Goal: Information Seeking & Learning: Learn about a topic

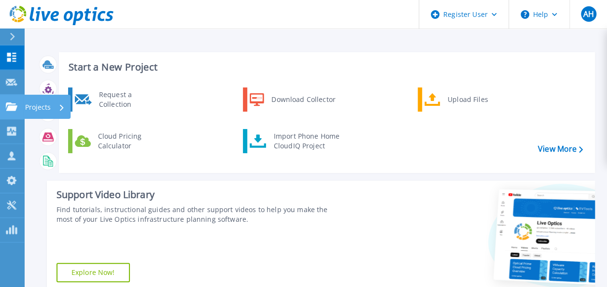
click at [16, 106] on icon at bounding box center [12, 106] width 12 height 8
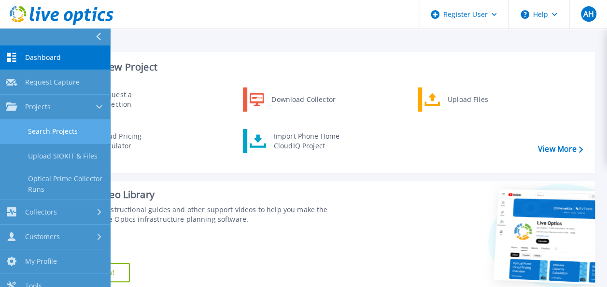
click at [26, 126] on link "Search Projects" at bounding box center [55, 131] width 110 height 25
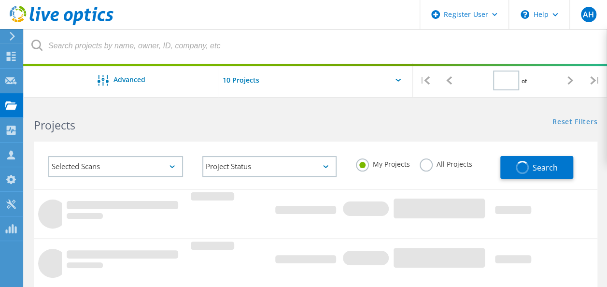
type input "1"
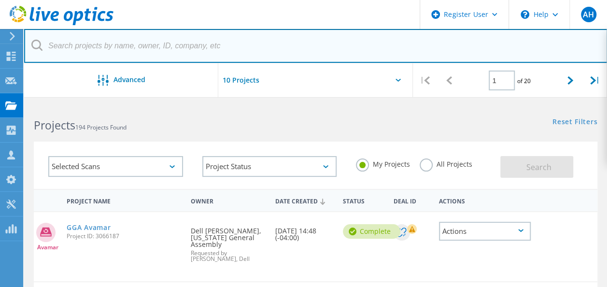
click at [127, 53] on input "text" at bounding box center [316, 46] width 584 height 34
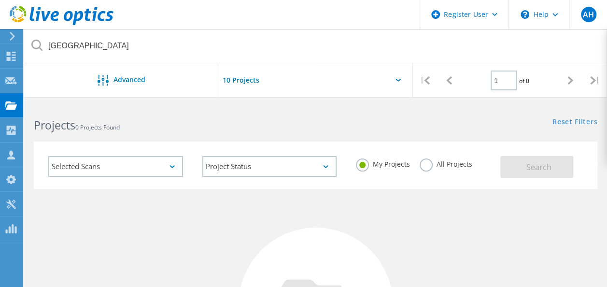
click at [430, 164] on label "All Projects" at bounding box center [446, 162] width 53 height 9
click at [0, 0] on input "All Projects" at bounding box center [0, 0] width 0 height 0
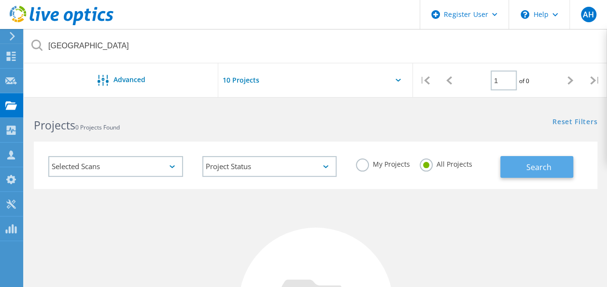
click at [551, 170] on button "Search" at bounding box center [536, 167] width 73 height 22
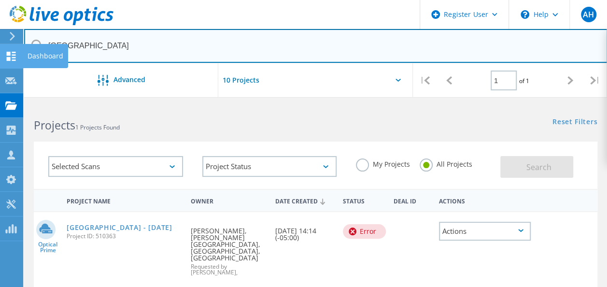
drag, startPoint x: 129, startPoint y: 49, endPoint x: 17, endPoint y: 49, distance: 111.6
click at [17, 104] on div "Register User \n Help Explore Helpful Articles Contact Support AH Dell User Ant…" at bounding box center [303, 291] width 607 height 375
click at [110, 52] on input "fulton county schools" at bounding box center [316, 46] width 584 height 34
drag, startPoint x: 124, startPoint y: 44, endPoint x: 42, endPoint y: 46, distance: 82.6
click at [42, 46] on div "fulton county schools" at bounding box center [315, 46] width 583 height 34
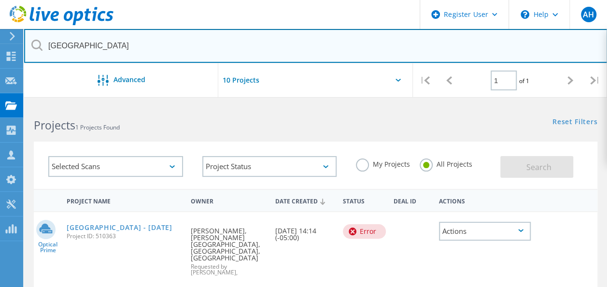
paste input "'Kosslow, Kenneth' <KosslowK@fultonschools.org>"
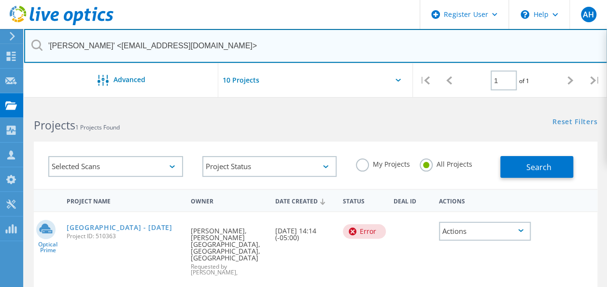
click at [118, 47] on input "'Kosslow, Kenneth' <KosslowK@fultonschools.org>" at bounding box center [316, 46] width 584 height 34
click at [160, 43] on input "KosslowK@fultonschools.org>" at bounding box center [316, 46] width 584 height 34
type input "KosslowK@fultonschools.org"
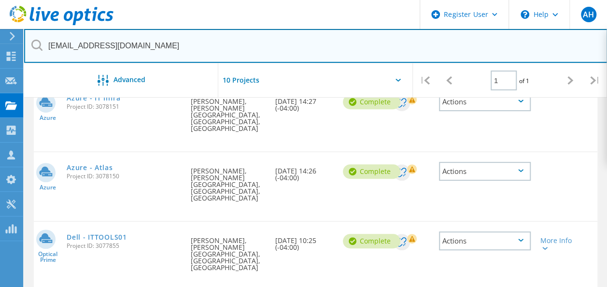
scroll to position [143, 0]
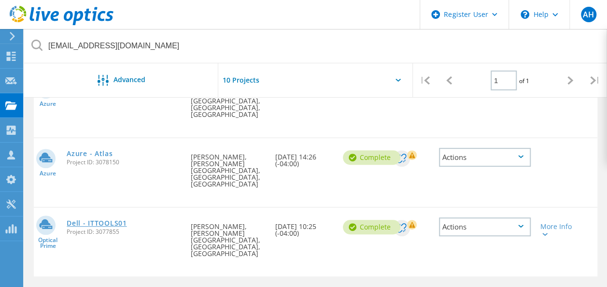
click at [78, 220] on link "Dell - ITTOOLS01" at bounding box center [97, 223] width 60 height 7
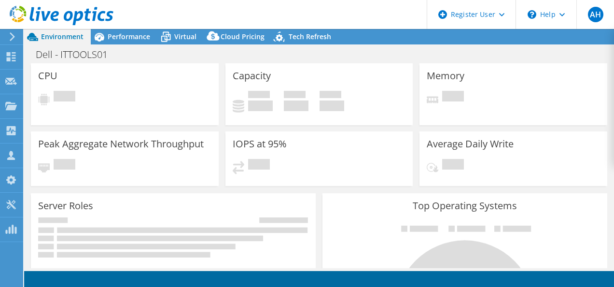
select select "USD"
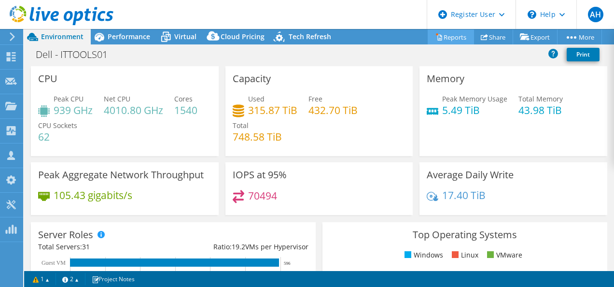
click at [455, 34] on link "Reports" at bounding box center [451, 36] width 46 height 15
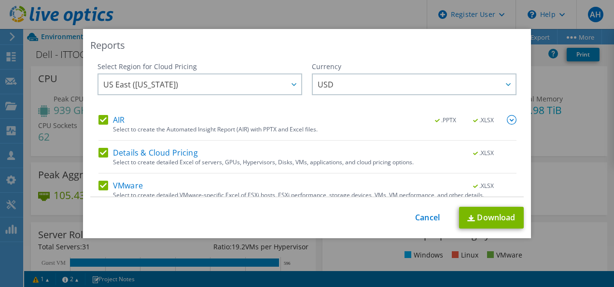
scroll to position [41, 0]
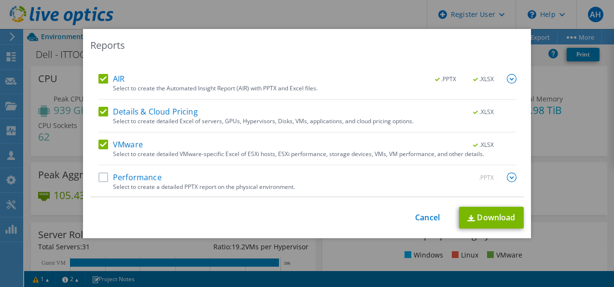
click at [102, 173] on label "Performance" at bounding box center [130, 177] width 63 height 10
click at [0, 0] on input "Performance" at bounding box center [0, 0] width 0 height 0
click at [507, 179] on img at bounding box center [512, 177] width 10 height 10
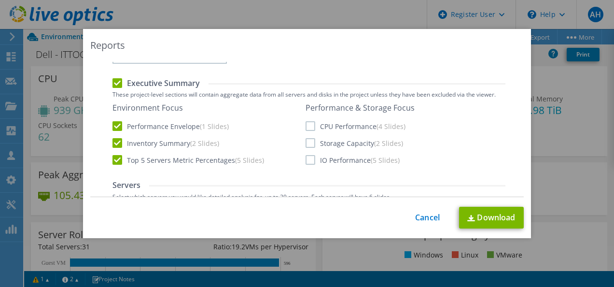
scroll to position [234, 0]
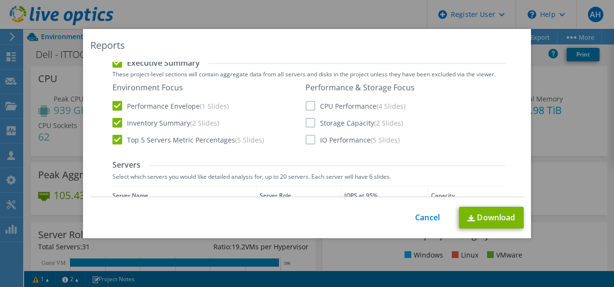
click at [307, 103] on label "CPU Performance (4 Slides)" at bounding box center [356, 106] width 100 height 10
click at [0, 0] on input "CPU Performance (4 Slides)" at bounding box center [0, 0] width 0 height 0
click at [309, 124] on label "Storage Capacity (2 Slides)" at bounding box center [355, 123] width 98 height 10
click at [0, 0] on input "Storage Capacity (2 Slides)" at bounding box center [0, 0] width 0 height 0
click at [306, 141] on label "IO Performance (5 Slides)" at bounding box center [353, 140] width 94 height 10
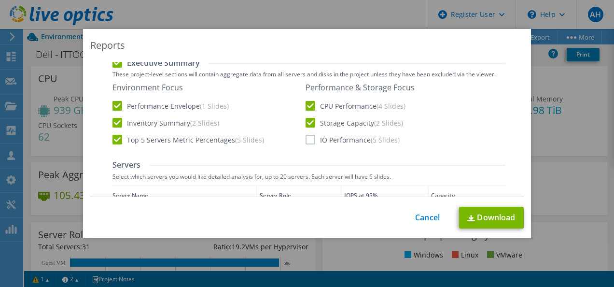
click at [0, 0] on input "IO Performance (5 Slides)" at bounding box center [0, 0] width 0 height 0
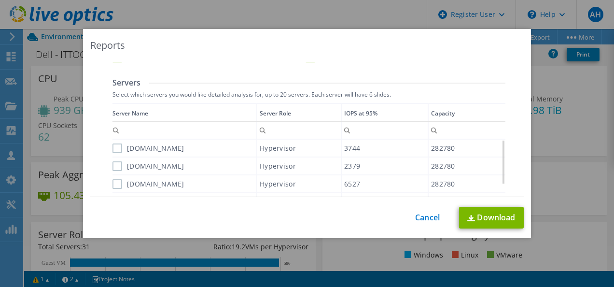
scroll to position [331, 0]
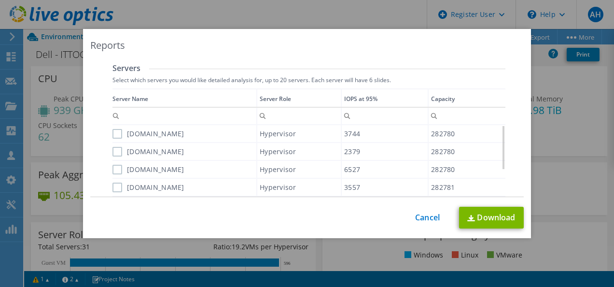
click at [113, 130] on label "fcsvmcomp01n05.fcsnet.net" at bounding box center [149, 134] width 72 height 10
click at [0, 0] on input "fcsvmcomp01n05.fcsnet.net" at bounding box center [0, 0] width 0 height 0
click at [113, 116] on div "Data grid" at bounding box center [113, 180] width 1 height 184
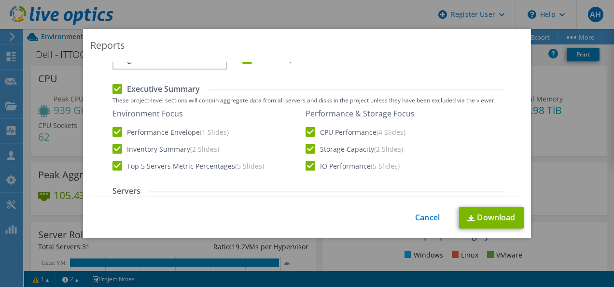
scroll to position [248, 0]
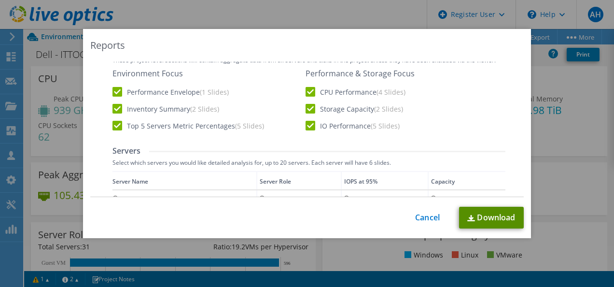
click at [494, 215] on link "Download" at bounding box center [491, 218] width 65 height 22
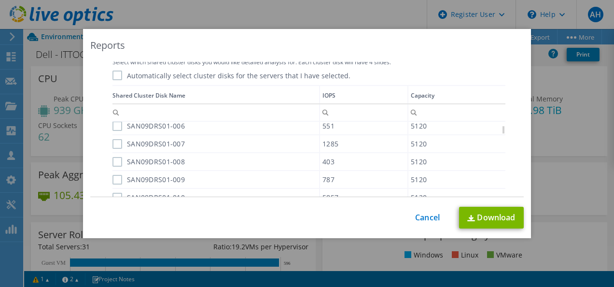
scroll to position [628, 0]
click at [419, 223] on div "This process may take a while, please wait... Cancel Download" at bounding box center [307, 218] width 434 height 22
click at [419, 220] on link "Cancel" at bounding box center [427, 217] width 25 height 9
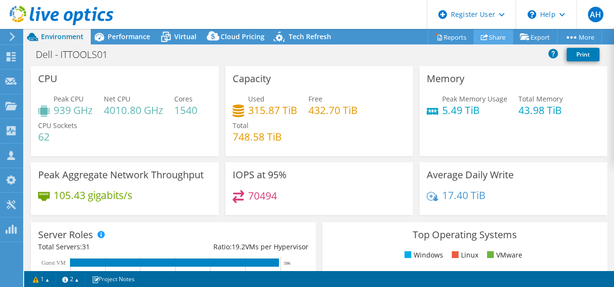
click at [486, 36] on link "Share" at bounding box center [494, 36] width 40 height 15
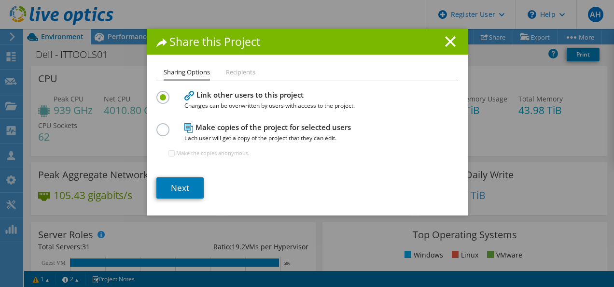
click at [244, 75] on li "Recipients" at bounding box center [240, 73] width 29 height 12
click at [240, 70] on li "Recipients" at bounding box center [240, 73] width 29 height 12
click at [157, 126] on label at bounding box center [165, 124] width 17 height 2
click at [0, 0] on input "radio" at bounding box center [0, 0] width 0 height 0
click at [190, 216] on div "Share this Project Sharing Options Recipients Link other users to this project …" at bounding box center [307, 143] width 614 height 229
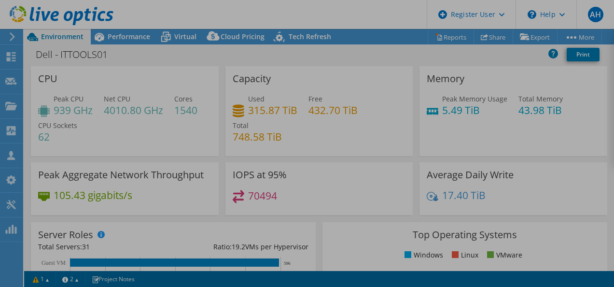
click at [189, 193] on div at bounding box center [307, 143] width 614 height 287
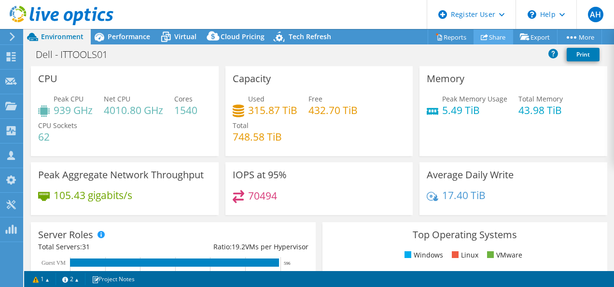
click at [491, 40] on link "Share" at bounding box center [494, 36] width 40 height 15
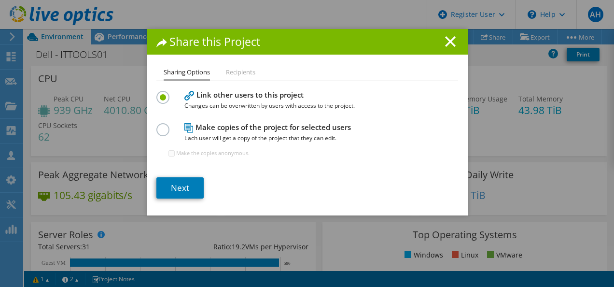
click at [159, 125] on label at bounding box center [165, 124] width 17 height 2
click at [0, 0] on input "radio" at bounding box center [0, 0] width 0 height 0
click at [167, 186] on link "Next" at bounding box center [180, 187] width 47 height 21
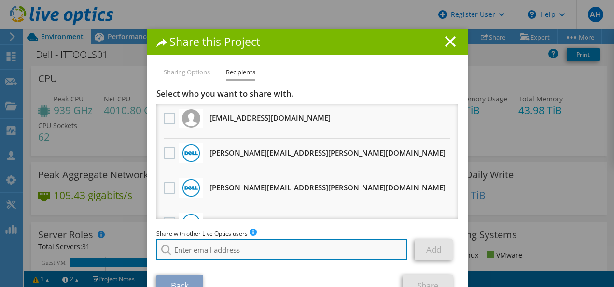
click at [185, 252] on input "search" at bounding box center [282, 249] width 251 height 21
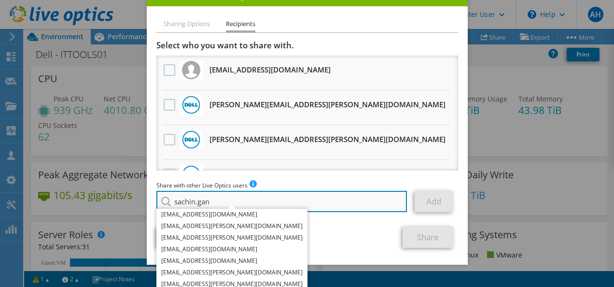
scroll to position [26, 0]
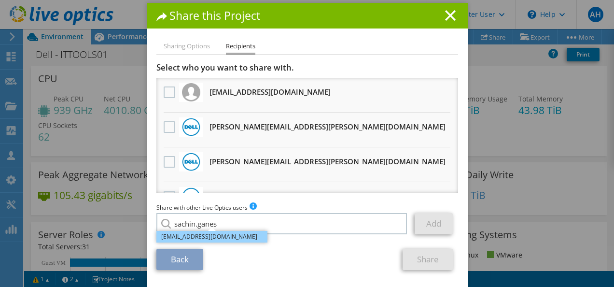
click at [212, 239] on li "Sachin.Ganeshbabu@Dell.com" at bounding box center [212, 237] width 111 height 12
type input "Sachin.Ganeshbabu@Dell.com"
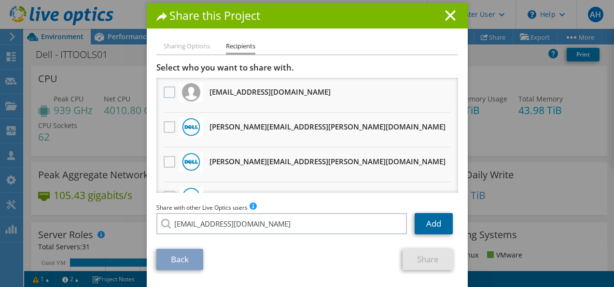
click at [445, 224] on link "Add" at bounding box center [434, 223] width 38 height 21
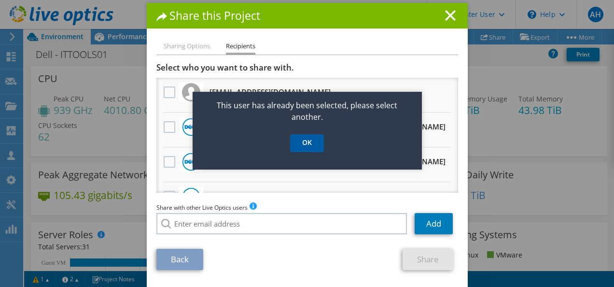
click at [305, 144] on link "OK" at bounding box center [307, 143] width 34 height 18
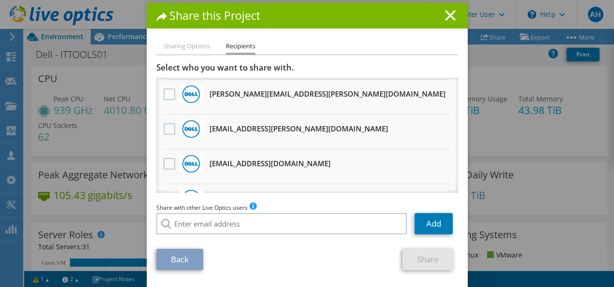
scroll to position [290, 0]
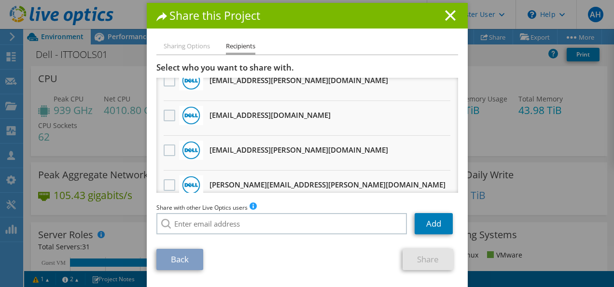
click at [168, 119] on label at bounding box center [171, 116] width 14 height 12
click at [0, 0] on input "checkbox" at bounding box center [0, 0] width 0 height 0
click at [423, 258] on link "Share" at bounding box center [428, 259] width 51 height 21
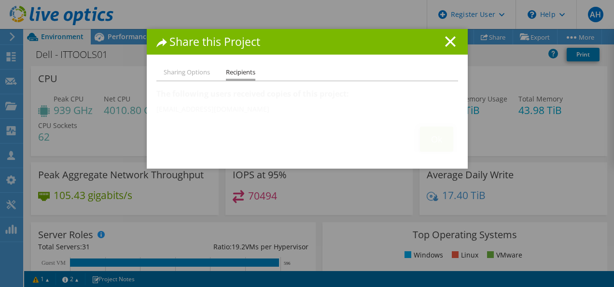
scroll to position [0, 0]
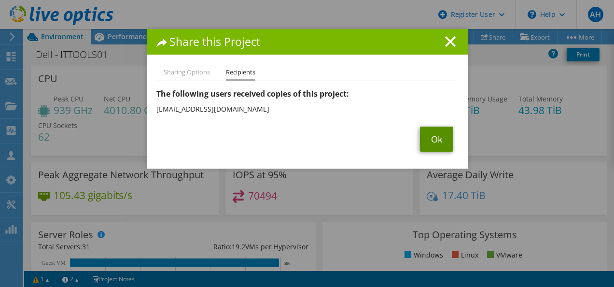
click at [427, 142] on link "Ok" at bounding box center [436, 139] width 33 height 25
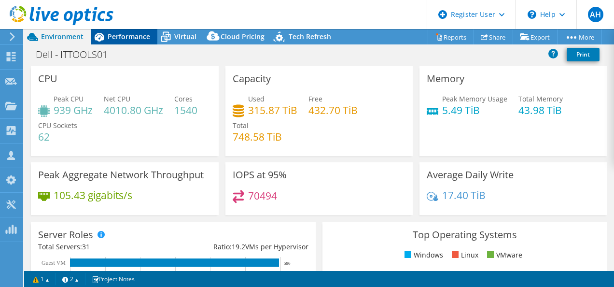
click at [146, 37] on span "Performance" at bounding box center [129, 36] width 43 height 9
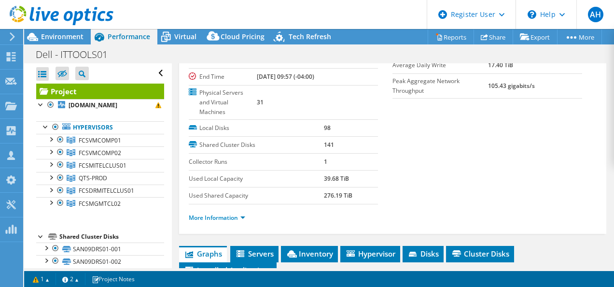
scroll to position [193, 0]
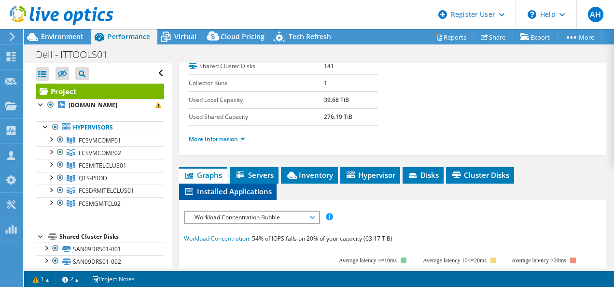
click at [251, 186] on span "Installed Applications" at bounding box center [228, 191] width 88 height 10
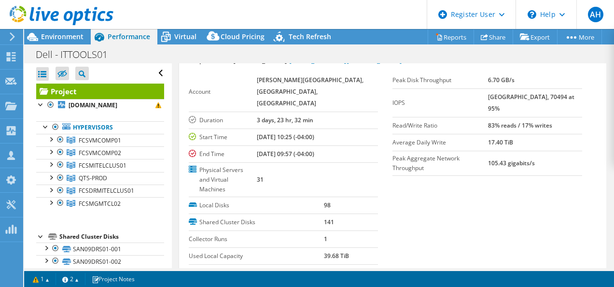
scroll to position [0, 0]
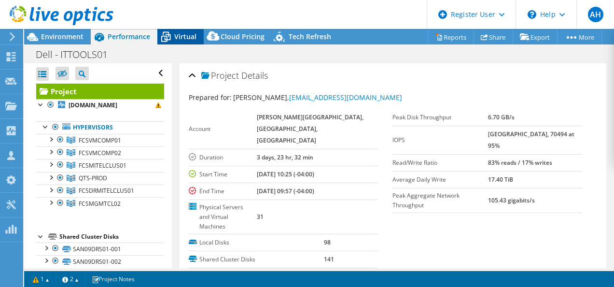
click at [182, 39] on span "Virtual" at bounding box center [185, 36] width 22 height 9
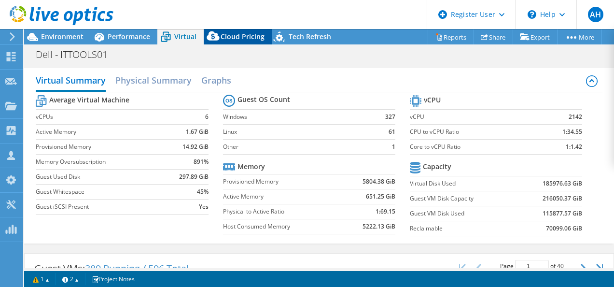
click at [246, 37] on span "Cloud Pricing" at bounding box center [243, 36] width 44 height 9
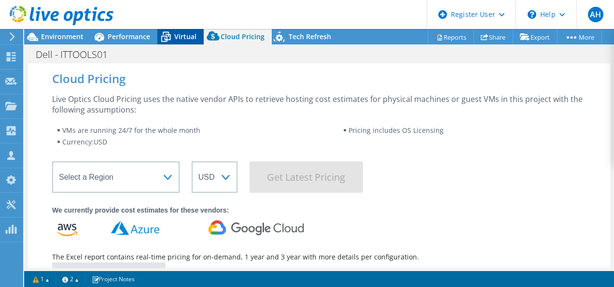
click at [193, 36] on span "Virtual" at bounding box center [185, 36] width 22 height 9
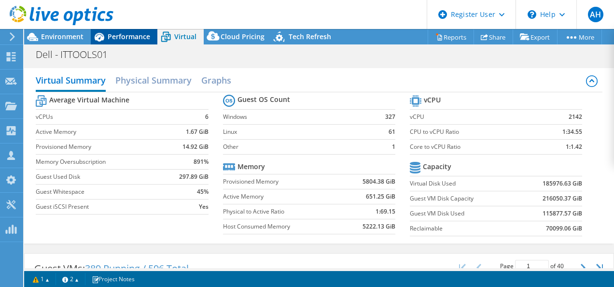
click at [122, 40] on span "Performance" at bounding box center [129, 36] width 43 height 9
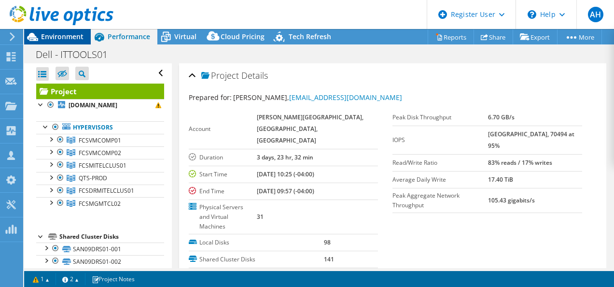
click at [45, 39] on span "Environment" at bounding box center [62, 36] width 43 height 9
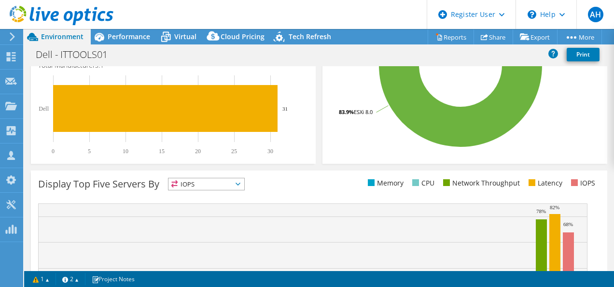
click at [9, 40] on div at bounding box center [10, 36] width 11 height 9
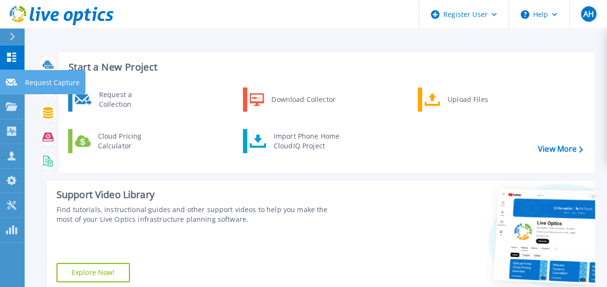
click at [10, 85] on icon at bounding box center [12, 82] width 12 height 7
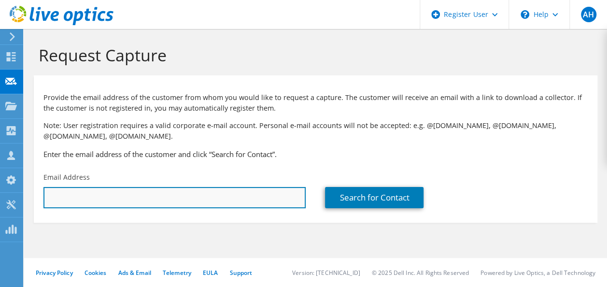
click at [92, 202] on input "text" at bounding box center [174, 197] width 262 height 21
drag, startPoint x: 92, startPoint y: 202, endPoint x: 67, endPoint y: 201, distance: 25.2
click at [67, 201] on input "text" at bounding box center [174, 197] width 262 height 21
type input "[EMAIL_ADDRESS][DOMAIN_NAME]"
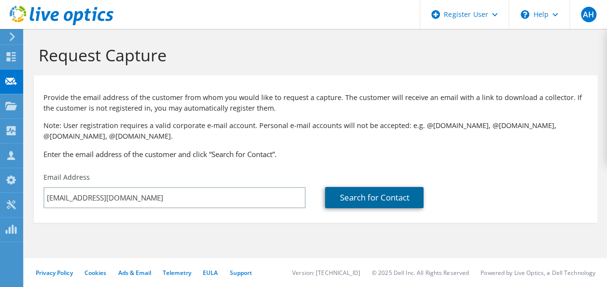
click at [384, 196] on link "Search for Contact" at bounding box center [374, 197] width 99 height 21
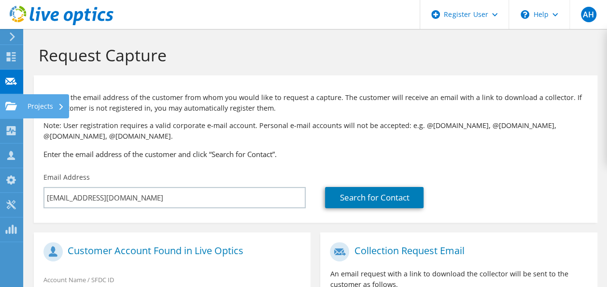
click at [14, 109] on use at bounding box center [11, 105] width 12 height 8
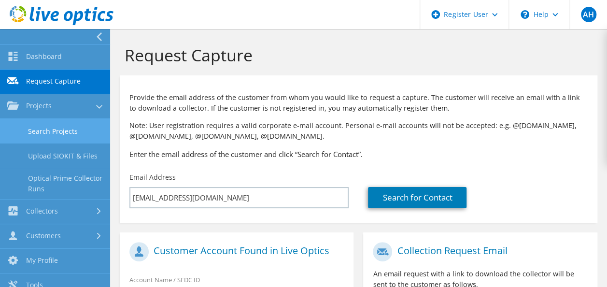
click at [24, 134] on link "Search Projects" at bounding box center [55, 131] width 110 height 25
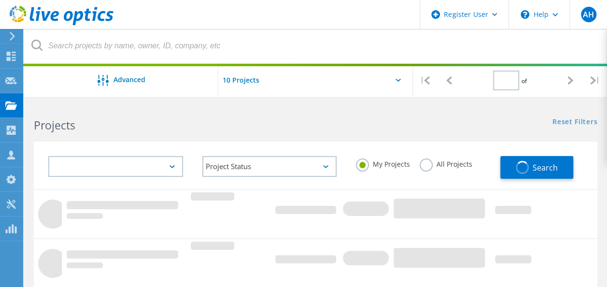
type input "1"
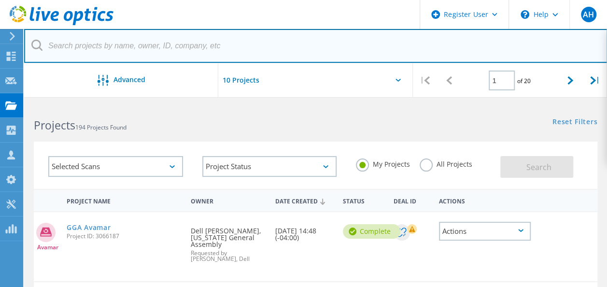
click at [116, 47] on input "text" at bounding box center [316, 46] width 584 height 34
paste input "'Kosslow, Kenneth' <KosslowK@fultonschools.org>"
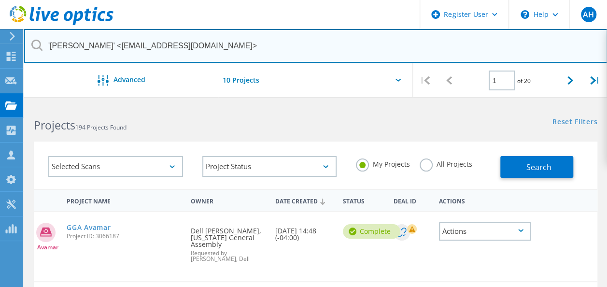
click at [120, 47] on input "'Kosslow, Kenneth' <KosslowK@fultonschools.org>" at bounding box center [316, 46] width 584 height 34
click at [154, 43] on input "KosslowK@fultonschools.org>" at bounding box center [316, 46] width 584 height 34
type input "KosslowK@fultonschools.org"
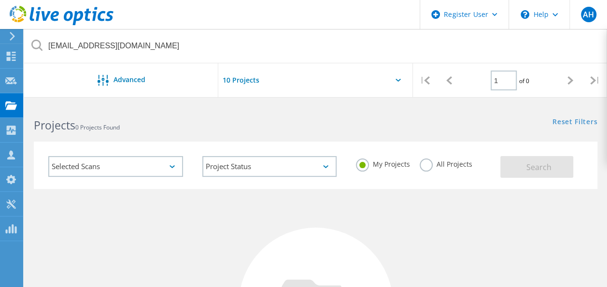
click at [154, 165] on div "Selected Scans" at bounding box center [115, 166] width 135 height 21
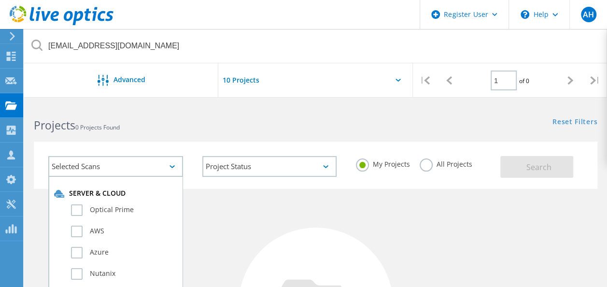
scroll to position [48, 0]
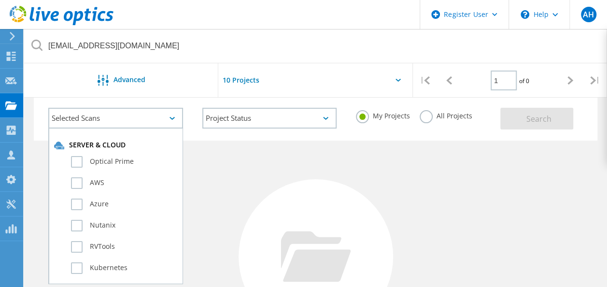
click at [356, 160] on div "No Projects Found Try refining your search." at bounding box center [316, 266] width 564 height 250
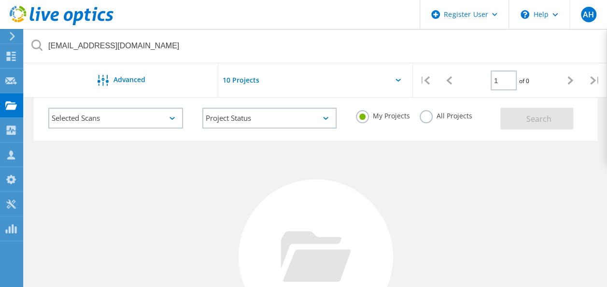
click at [429, 117] on label "All Projects" at bounding box center [446, 114] width 53 height 9
click at [0, 0] on input "All Projects" at bounding box center [0, 0] width 0 height 0
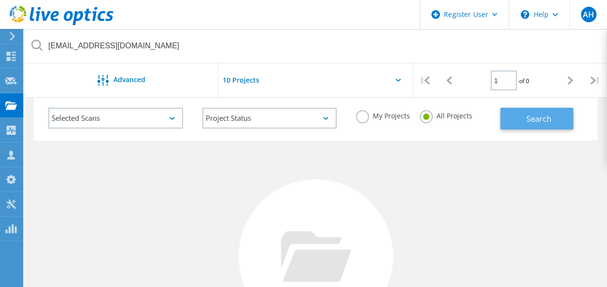
click at [548, 119] on span "Search" at bounding box center [538, 119] width 25 height 11
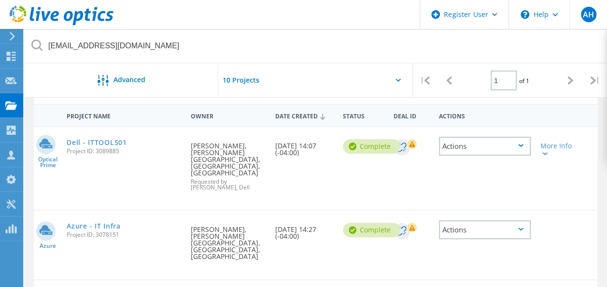
scroll to position [97, 0]
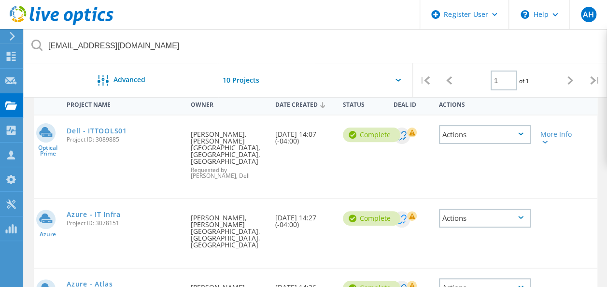
click at [402, 211] on circle at bounding box center [402, 219] width 16 height 16
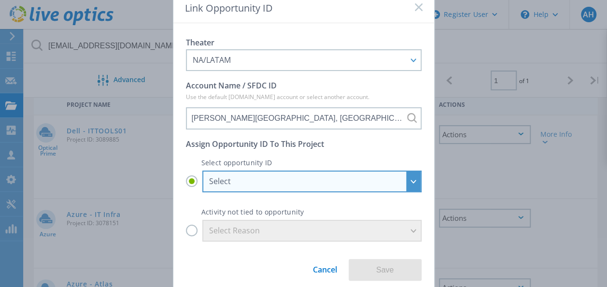
click at [409, 182] on div "Select" at bounding box center [311, 182] width 219 height 22
click at [0, 0] on input "Select Select FULTON CO SCHOOL DISTRICT, ALPHARETTA, GA - FCS SC7020F Refresh -…" at bounding box center [0, 0] width 0 height 0
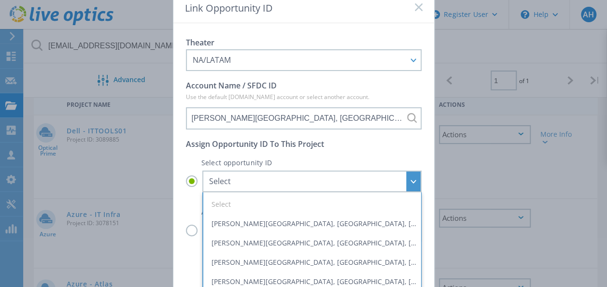
click at [492, 168] on div "Link Opportunity ID Theater NA/LATAM APJ EMEA NA/LATAM Account Name / SFDC ID U…" at bounding box center [303, 143] width 607 height 287
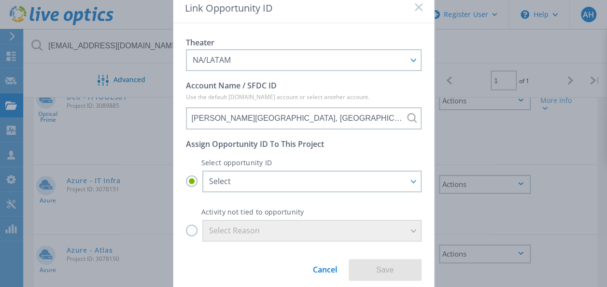
scroll to position [145, 0]
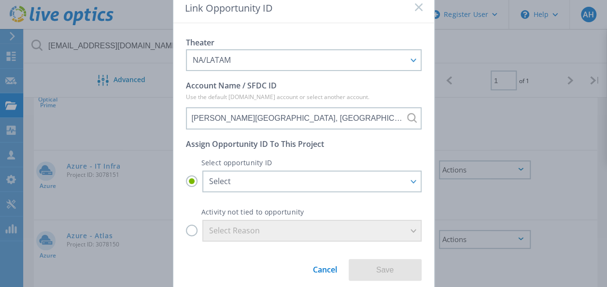
click at [323, 271] on link "Cancel" at bounding box center [325, 266] width 24 height 18
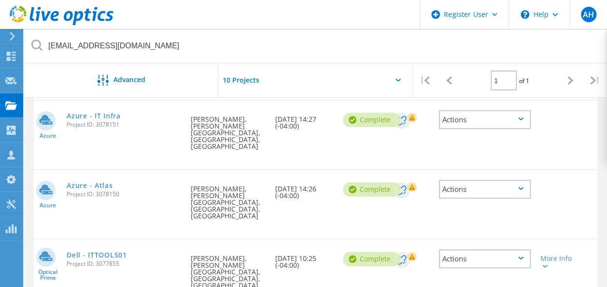
scroll to position [180, 0]
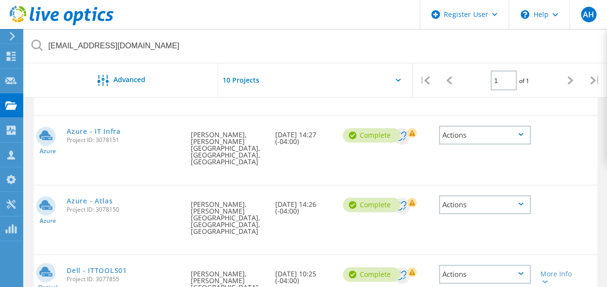
click at [462, 129] on div "Actions" at bounding box center [485, 135] width 92 height 19
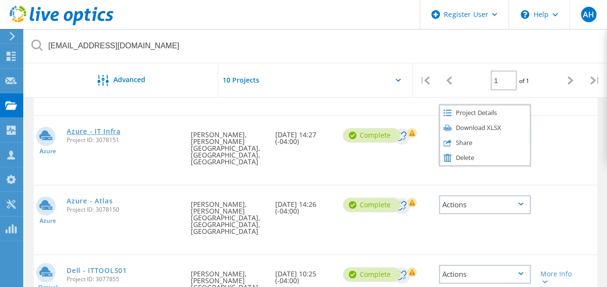
click at [102, 128] on link "Azure - IT Infra" at bounding box center [94, 131] width 54 height 7
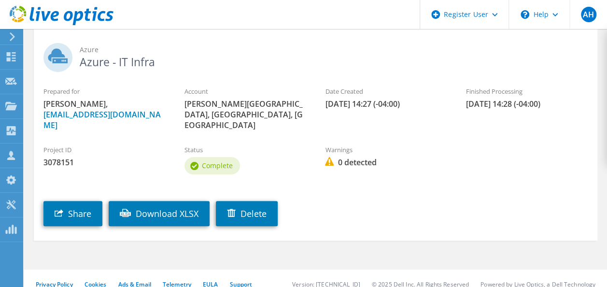
scroll to position [52, 0]
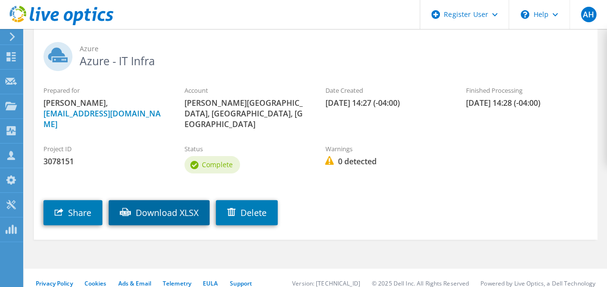
click at [144, 204] on link "Download XLSX" at bounding box center [159, 212] width 101 height 25
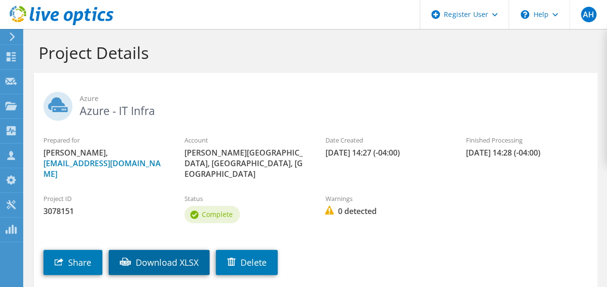
scroll to position [0, 0]
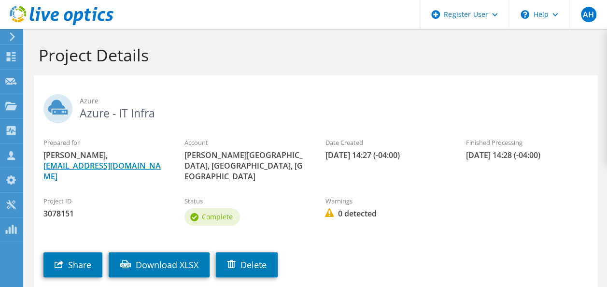
click at [64, 162] on link "[EMAIL_ADDRESS][DOMAIN_NAME]" at bounding box center [101, 170] width 117 height 21
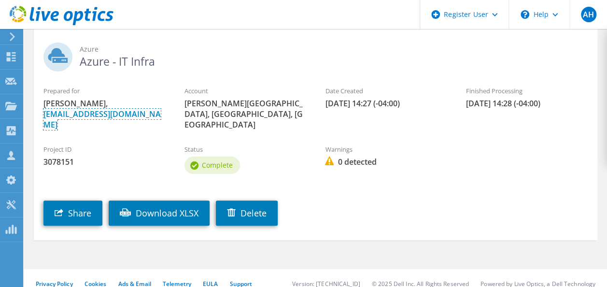
scroll to position [52, 0]
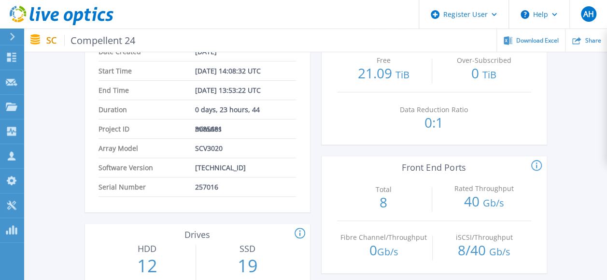
scroll to position [193, 0]
